Goal: Communication & Community: Answer question/provide support

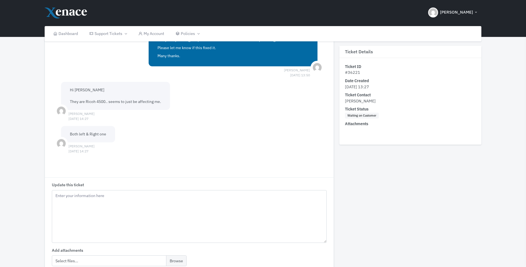
scroll to position [189, 0]
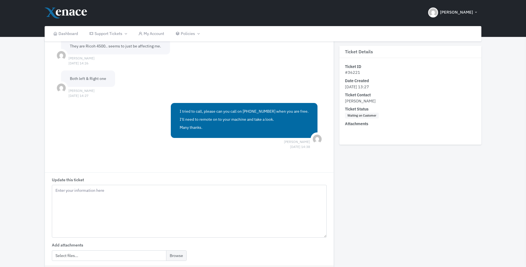
scroll to position [222, 0]
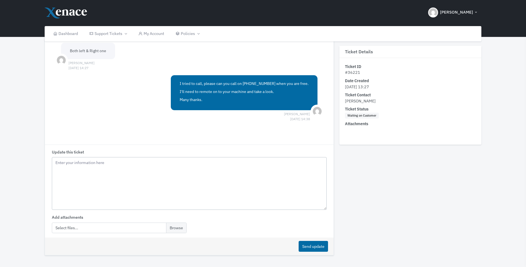
click at [100, 169] on textarea "Update this ticket" at bounding box center [189, 183] width 275 height 53
type textarea "j"
type textarea "fine to jump on"
click at [318, 247] on button "Send update" at bounding box center [312, 246] width 29 height 11
